Goal: Transaction & Acquisition: Purchase product/service

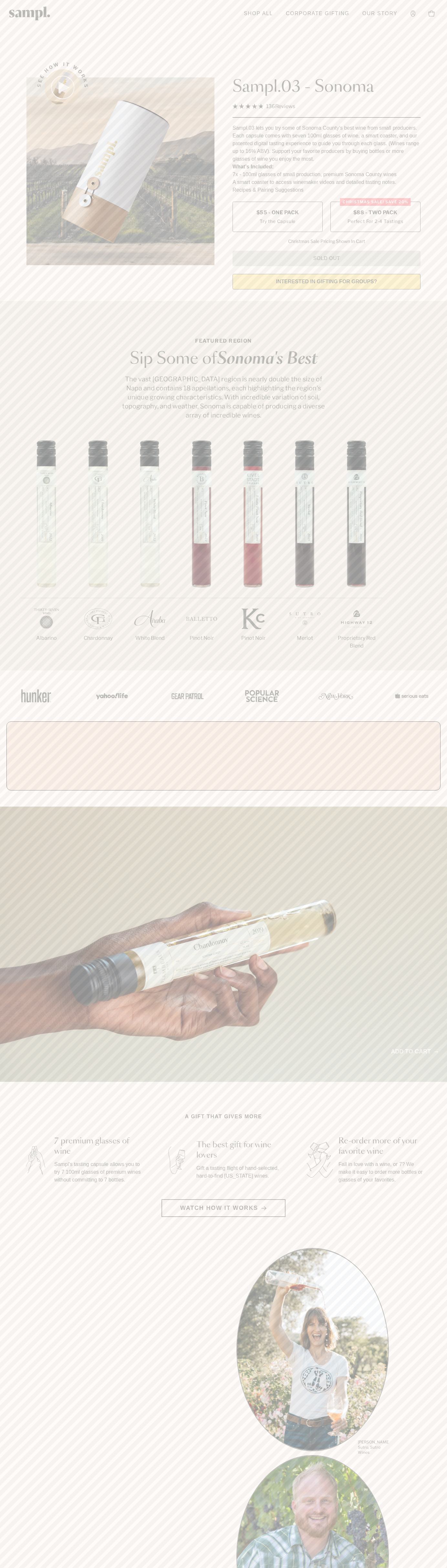
click at [435, 819] on div "A gift of good taste The perfect gift for everyone from wine lovers to casual s…" at bounding box center [224, 944] width 447 height 275
click at [24, 267] on div "See how it works Sampl.03 - Sonoma 4.9 Rated 4.9 out of 5 stars 136 Reviews Sam…" at bounding box center [224, 173] width 406 height 241
